Goal: Task Accomplishment & Management: Manage account settings

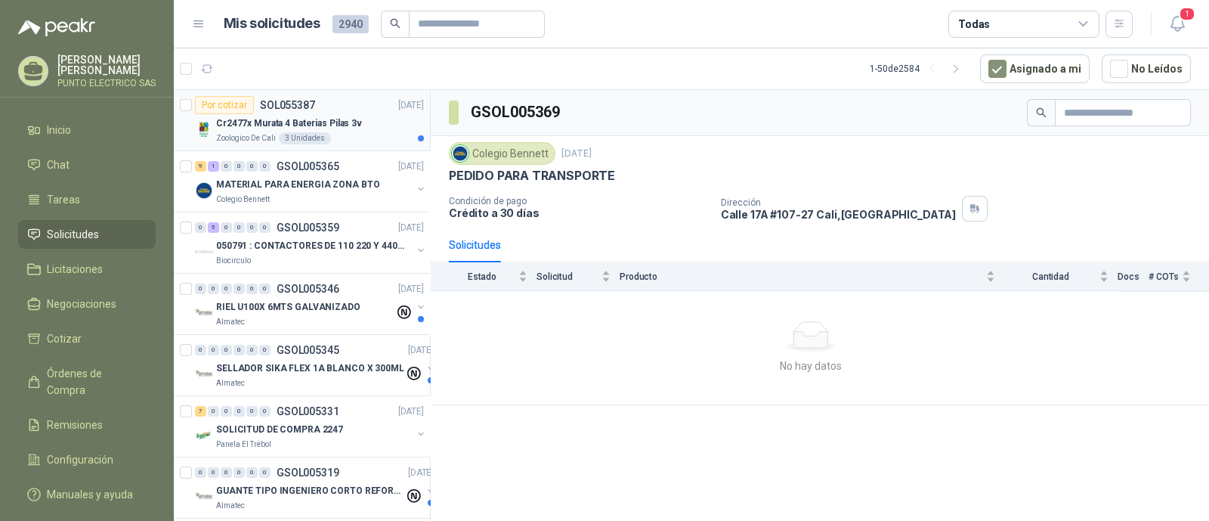
click at [330, 120] on p "Cr2477x Murata 4 Baterias Pilas 3v" at bounding box center [289, 123] width 146 height 14
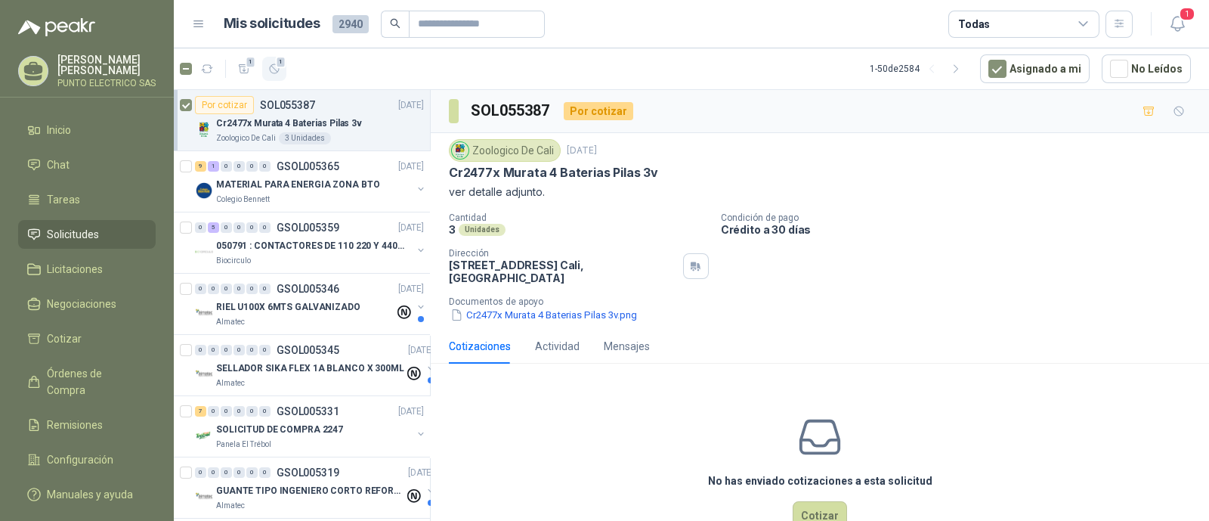
click at [274, 73] on icon "button" at bounding box center [274, 69] width 13 height 13
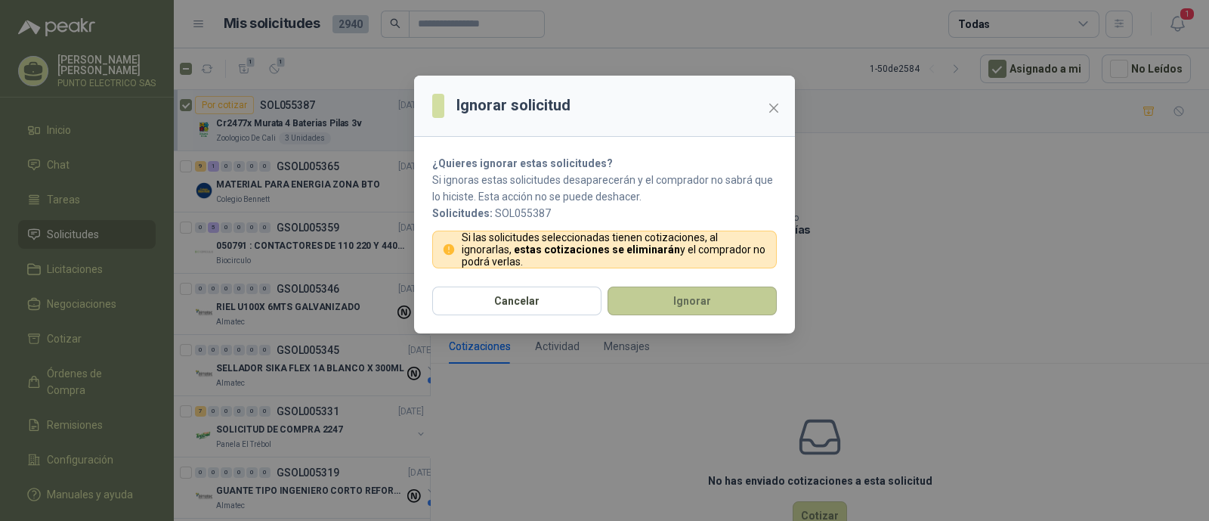
click at [695, 293] on button "Ignorar" at bounding box center [692, 300] width 169 height 29
